Goal: Information Seeking & Learning: Understand process/instructions

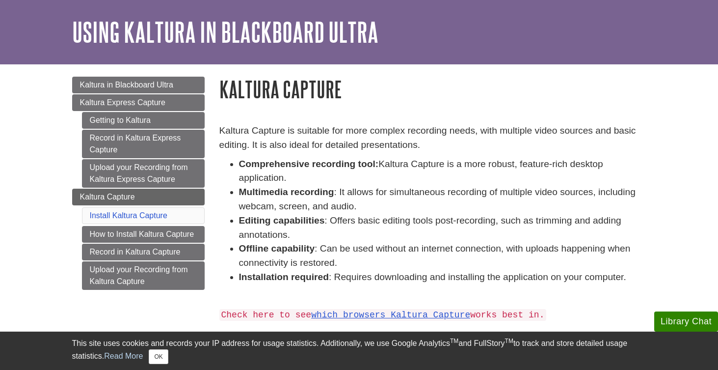
scroll to position [29, 0]
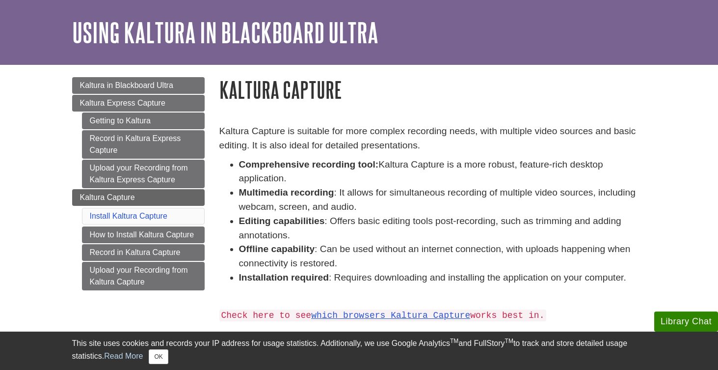
click at [427, 106] on div "Kaltura Capture is suitable for more complex recording needs, with multiple vid…" at bounding box center [433, 251] width 442 height 298
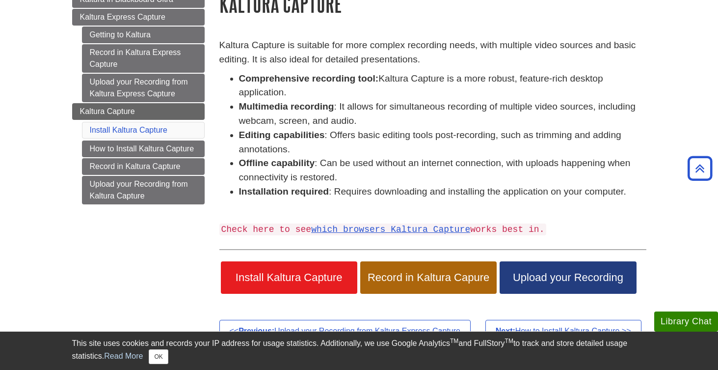
scroll to position [108, 0]
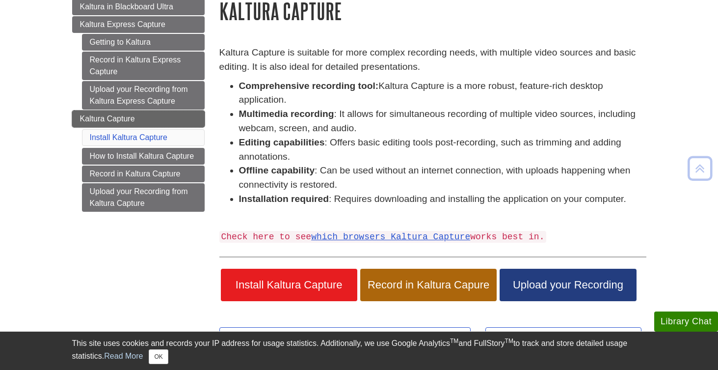
click at [165, 117] on link "Kaltura Capture" at bounding box center [138, 118] width 133 height 17
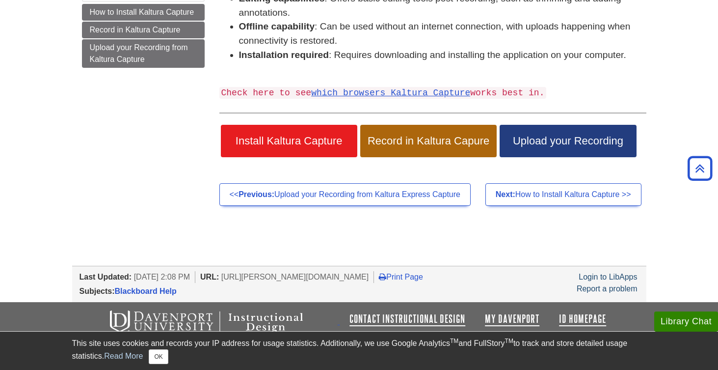
scroll to position [270, 0]
click at [320, 135] on span "Install Kaltura Capture" at bounding box center [289, 141] width 122 height 13
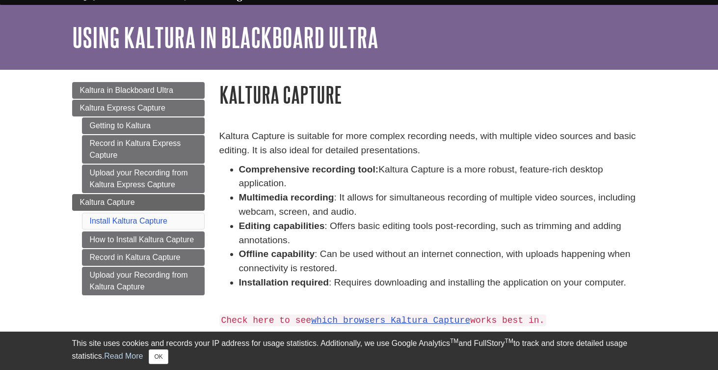
scroll to position [38, 0]
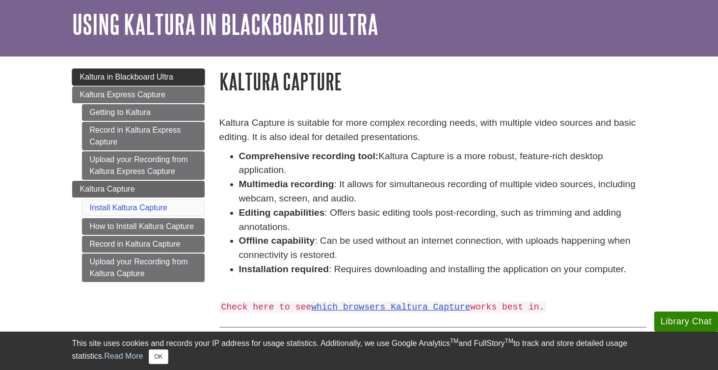
click at [171, 81] on link "Kaltura in Blackboard Ultra" at bounding box center [138, 77] width 133 height 17
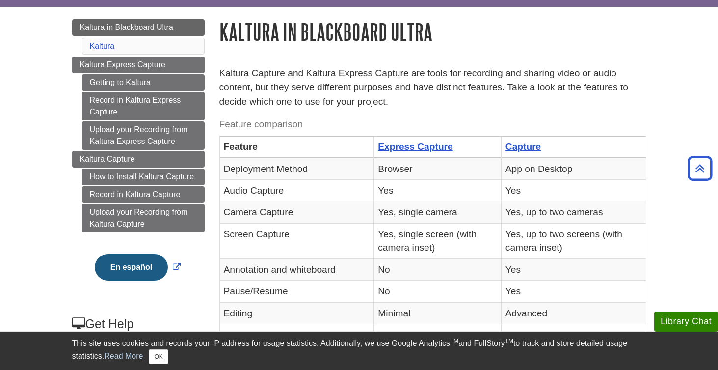
scroll to position [79, 0]
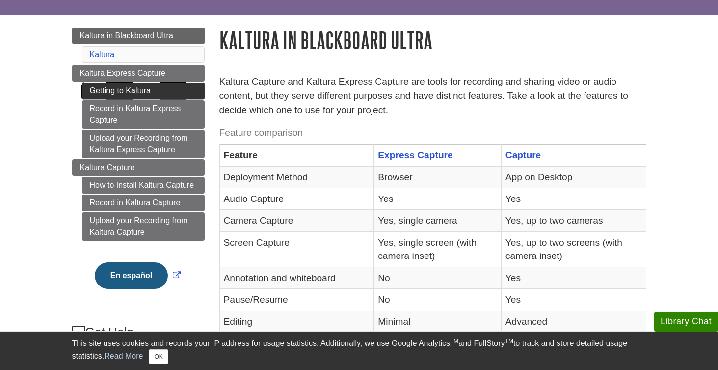
click at [144, 86] on link "Getting to Kaltura" at bounding box center [143, 90] width 123 height 17
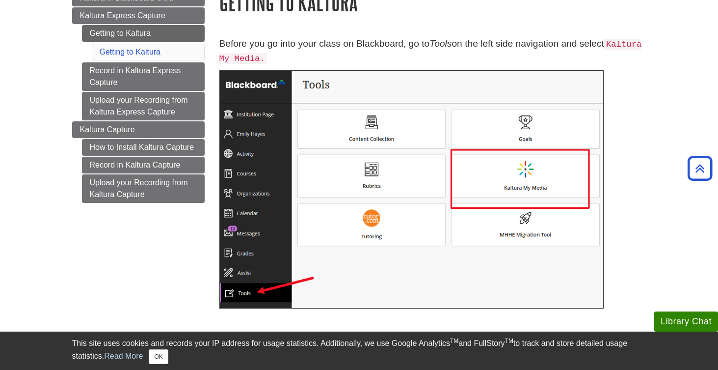
scroll to position [118, 0]
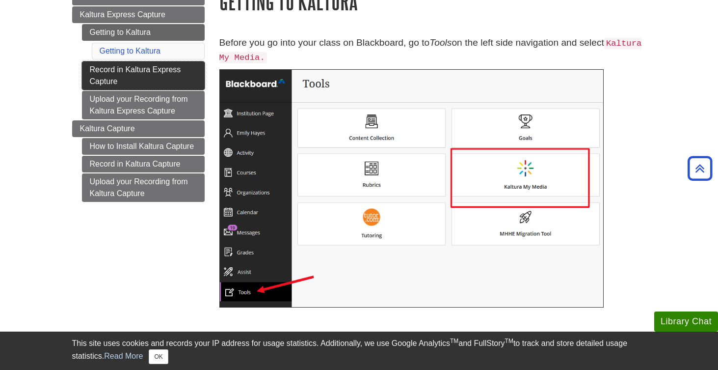
click at [183, 85] on link "Record in Kaltura Express Capture" at bounding box center [143, 75] width 123 height 28
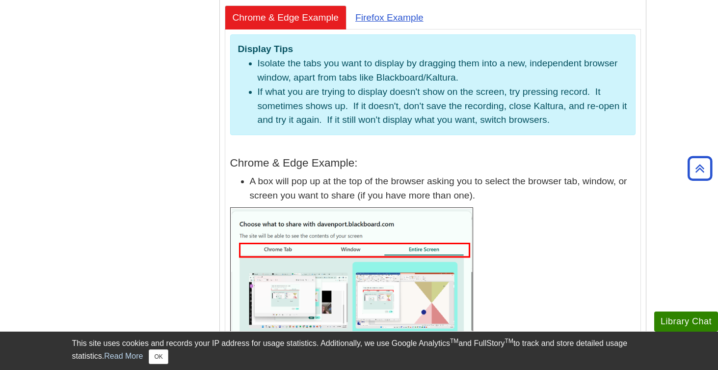
scroll to position [1484, 0]
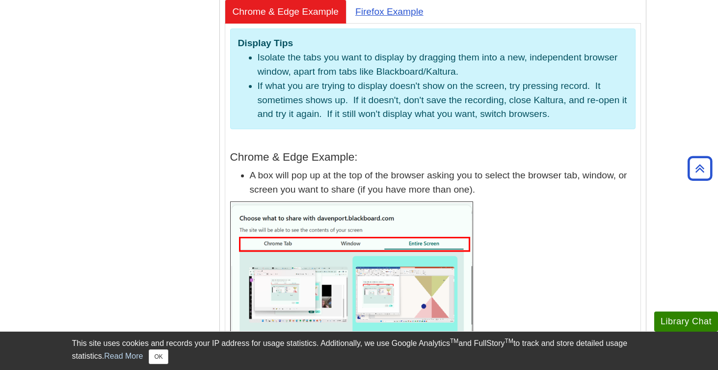
drag, startPoint x: 499, startPoint y: 42, endPoint x: 161, endPoint y: 112, distance: 345.9
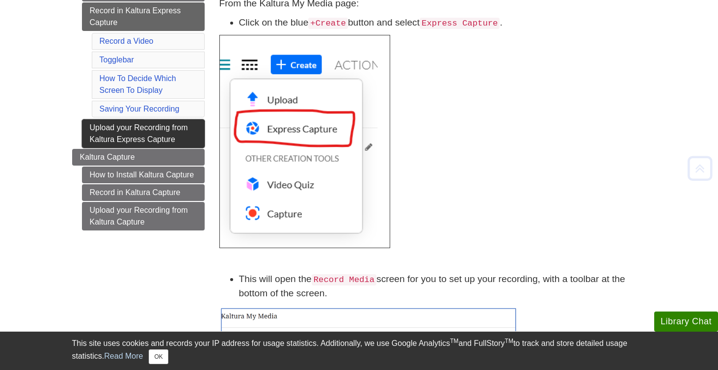
scroll to position [158, 0]
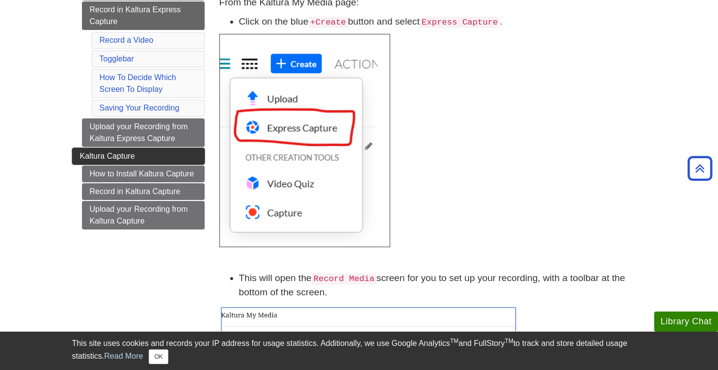
click at [172, 154] on link "Kaltura Capture" at bounding box center [138, 156] width 133 height 17
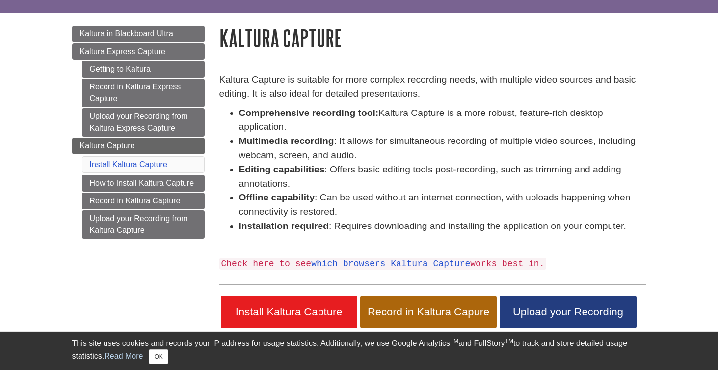
scroll to position [83, 0]
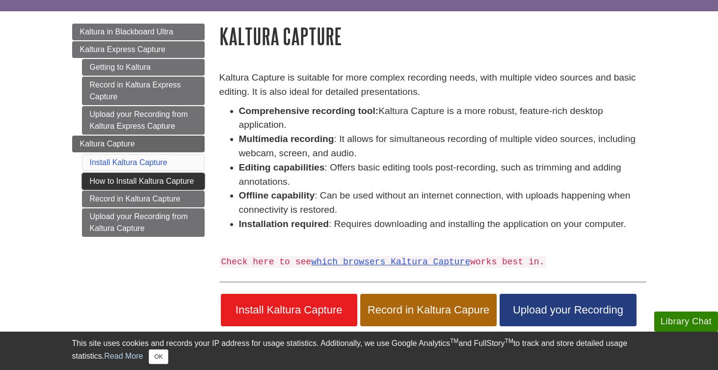
click at [169, 180] on link "How to Install Kaltura Capture" at bounding box center [143, 181] width 123 height 17
